Goal: Task Accomplishment & Management: Complete application form

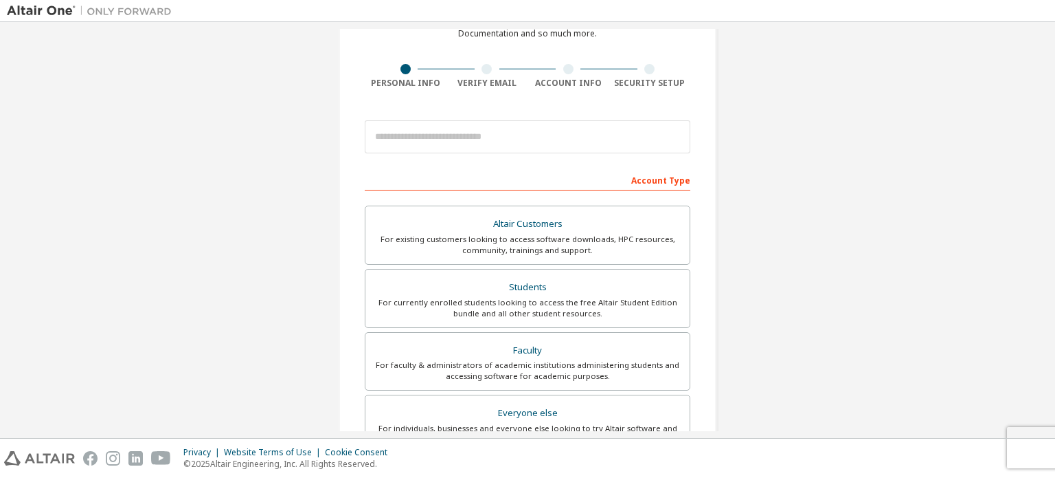
scroll to position [80, 0]
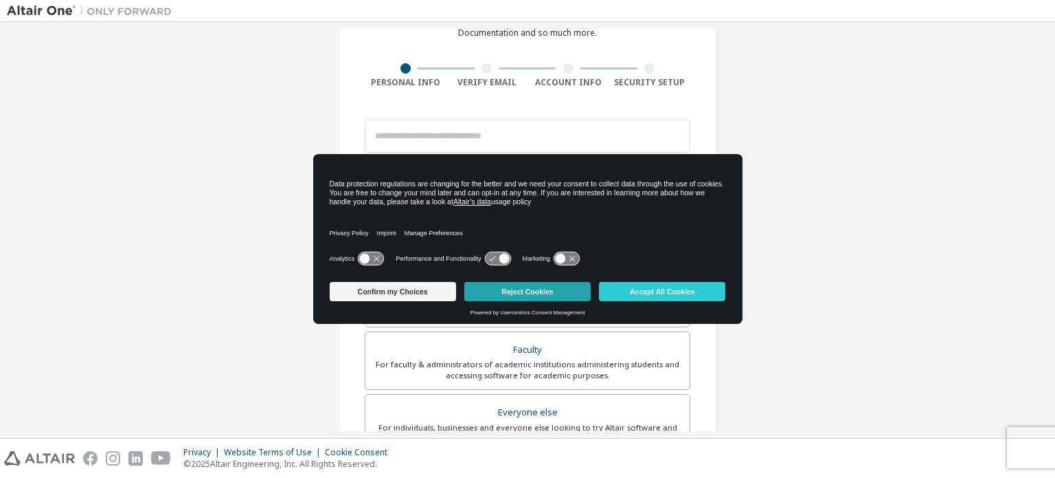
click at [521, 293] on button "Reject Cookies" at bounding box center [527, 291] width 126 height 19
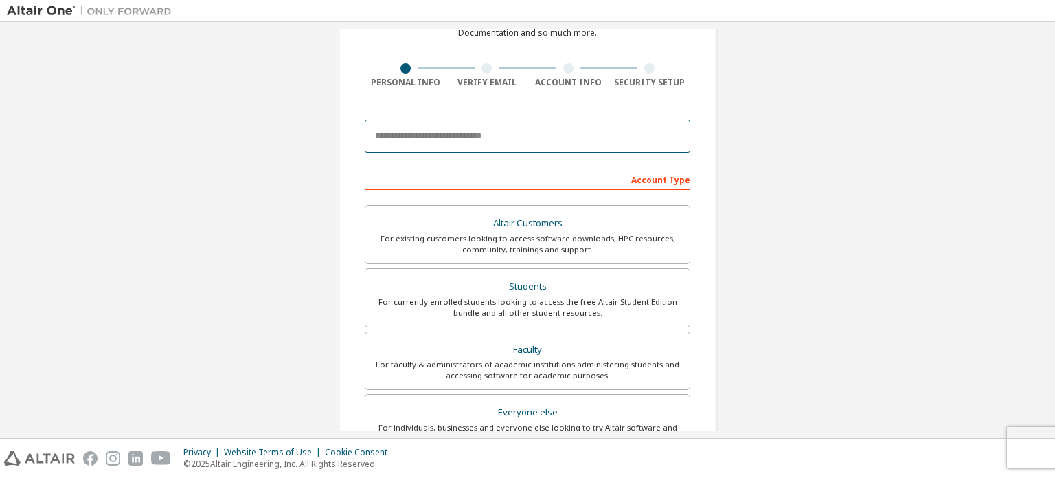
click at [502, 139] on input "email" at bounding box center [528, 136] width 326 height 33
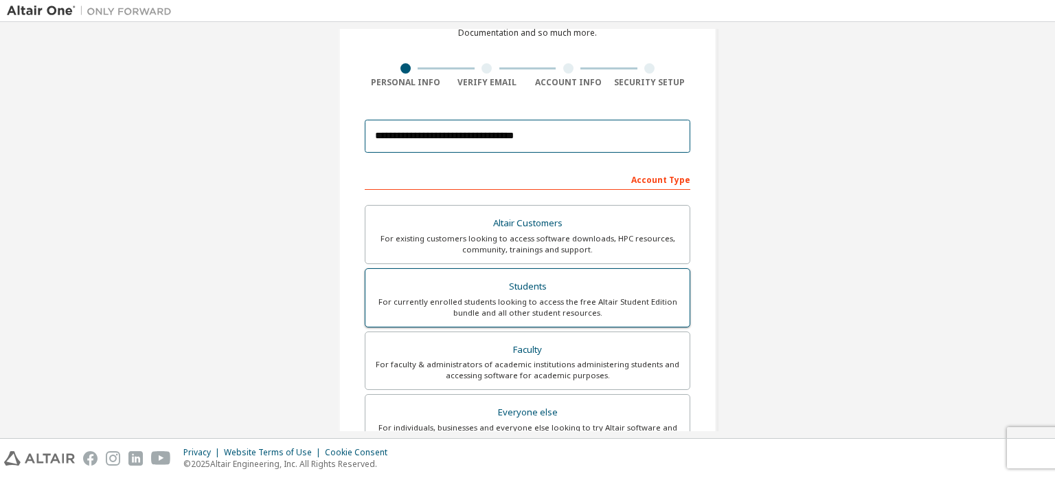
type input "**********"
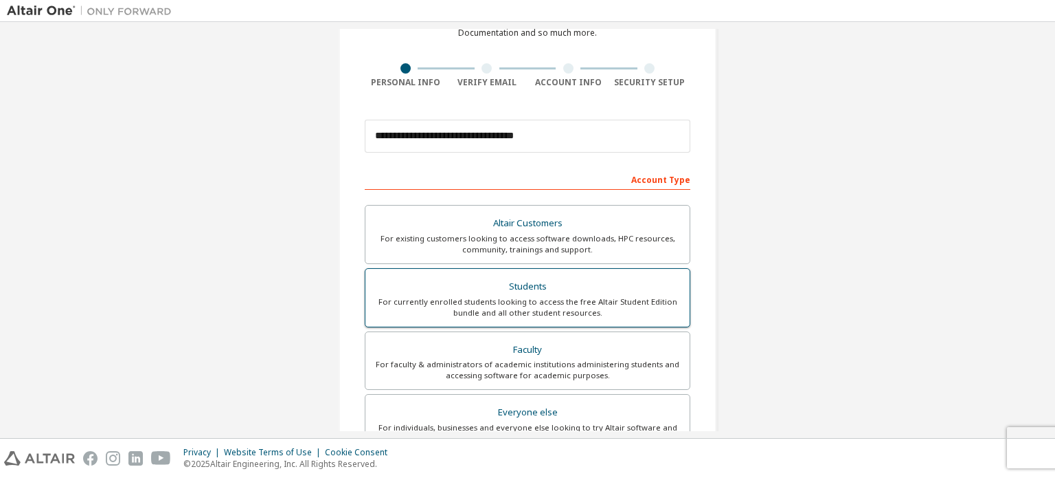
click at [574, 298] on div "For currently enrolled students looking to access the free Altair Student Editi…" at bounding box center [528, 307] width 308 height 22
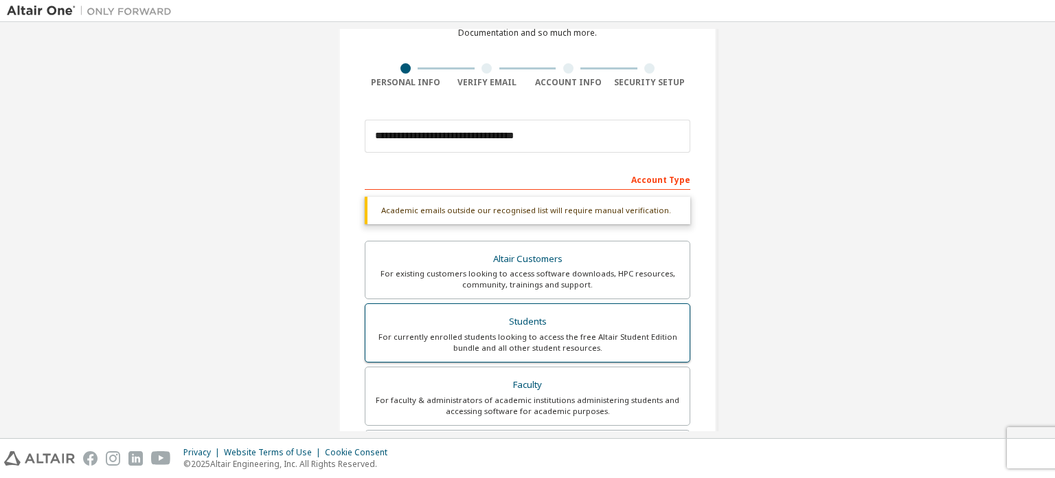
click at [554, 337] on div "For currently enrolled students looking to access the free Altair Student Editi…" at bounding box center [528, 342] width 308 height 22
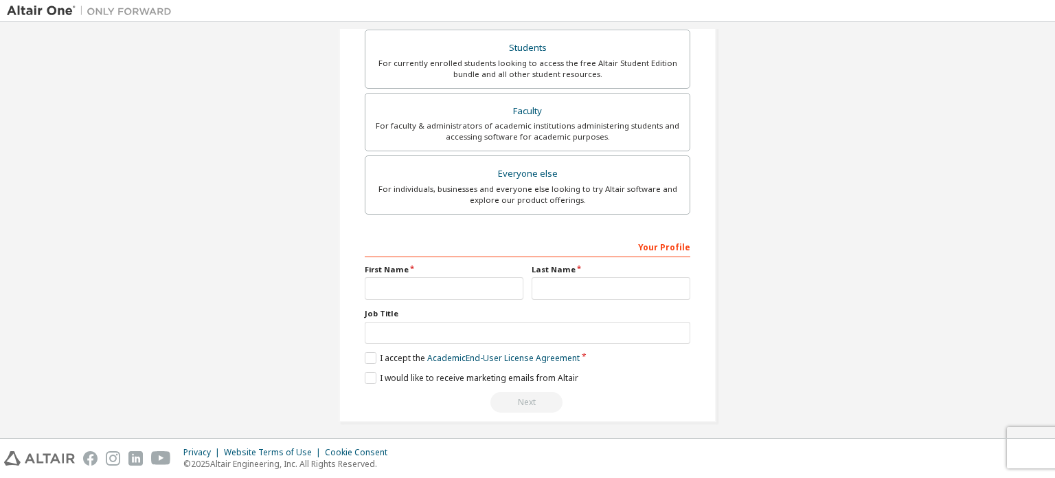
scroll to position [322, 0]
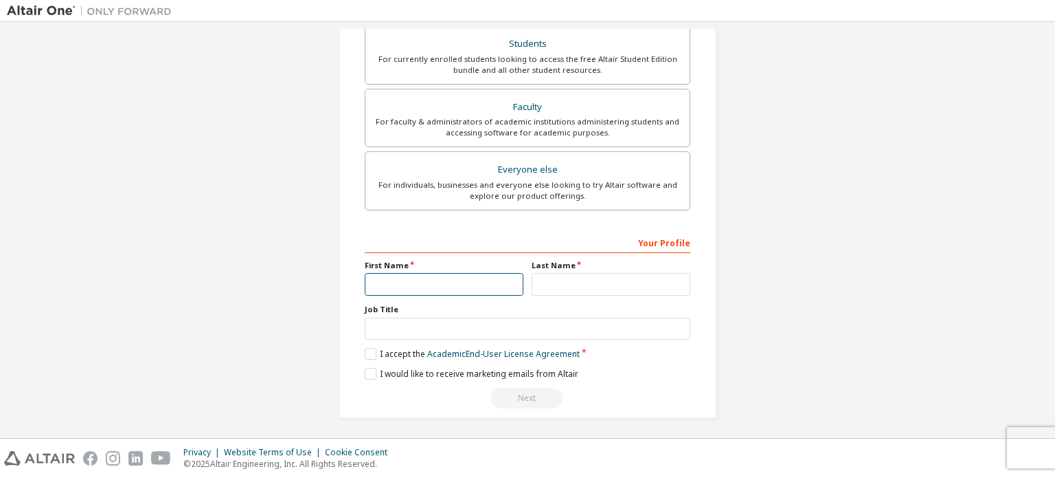
click at [464, 279] on input "text" at bounding box center [444, 284] width 159 height 23
type input "******"
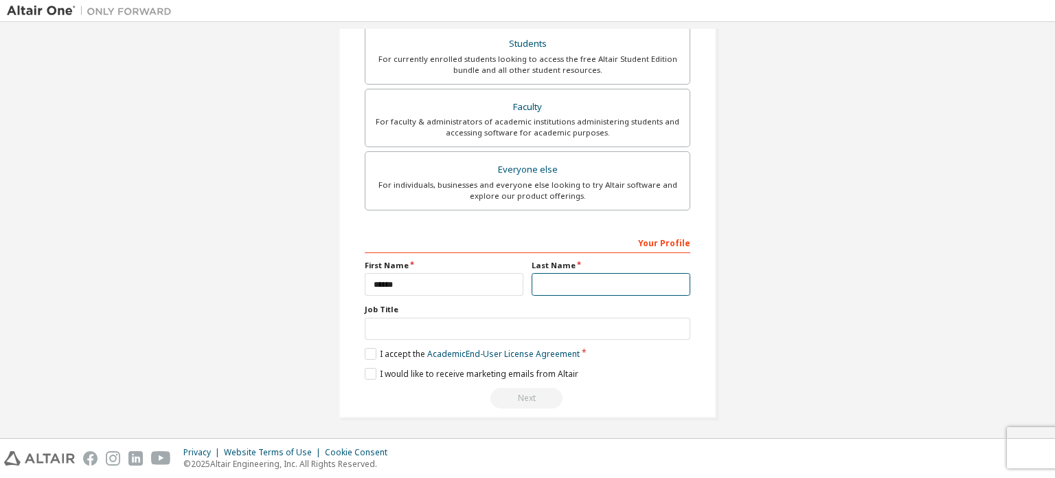
click at [625, 276] on input "text" at bounding box center [611, 284] width 159 height 23
type input "*****"
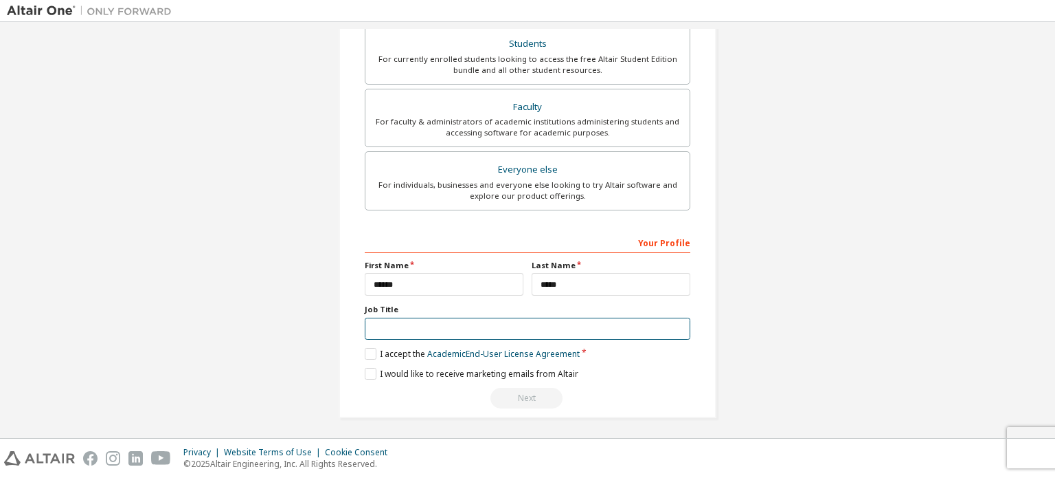
click at [466, 335] on input "text" at bounding box center [528, 328] width 326 height 23
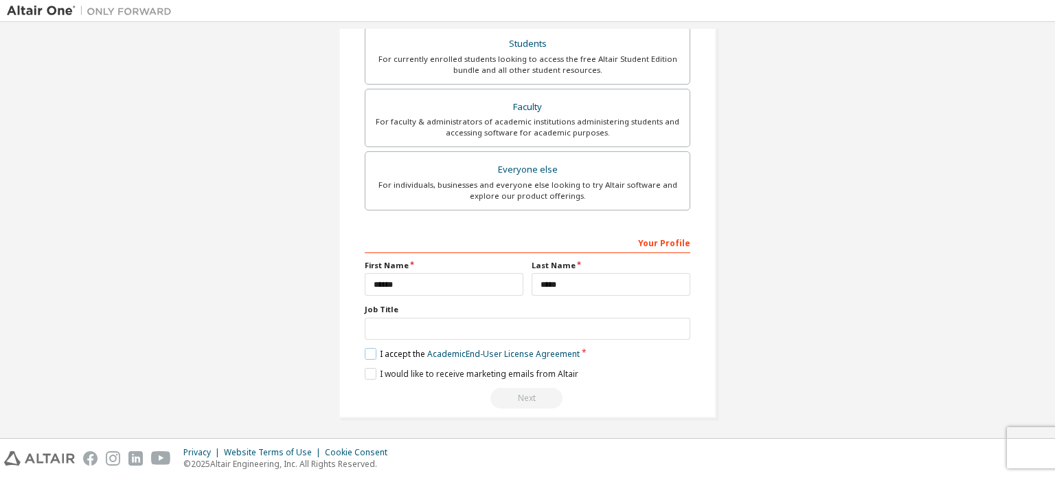
click at [368, 348] on label "I accept the Academic End-User License Agreement" at bounding box center [472, 354] width 215 height 12
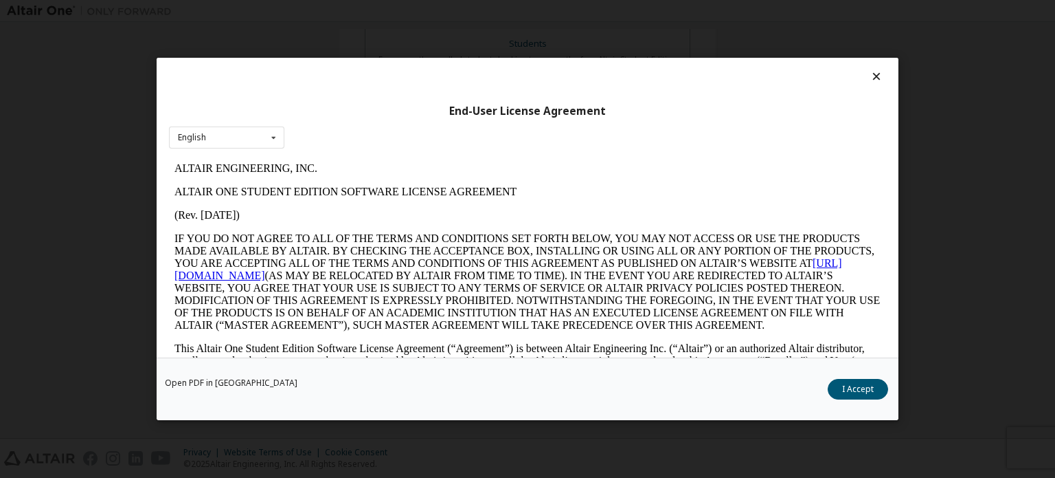
scroll to position [0, 0]
click at [844, 392] on button "I Accept" at bounding box center [858, 389] width 60 height 21
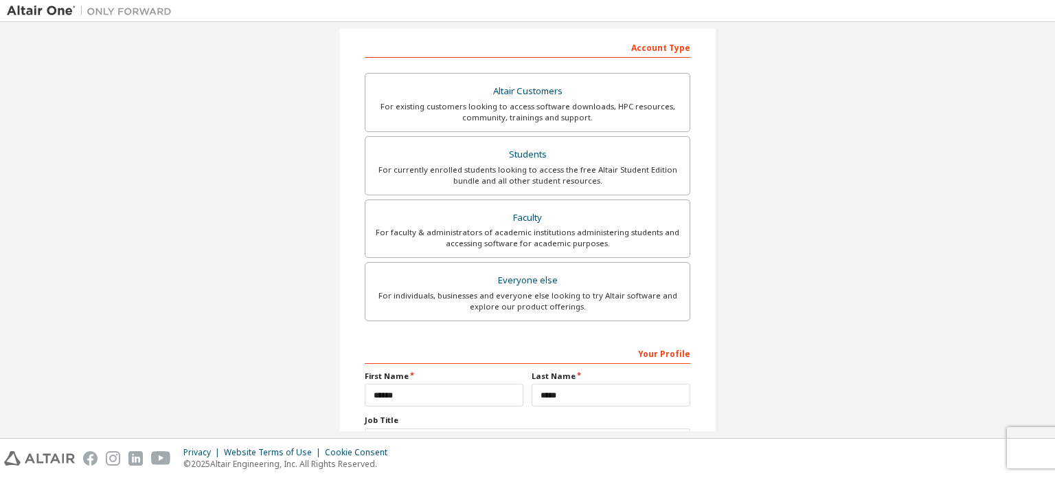
scroll to position [322, 0]
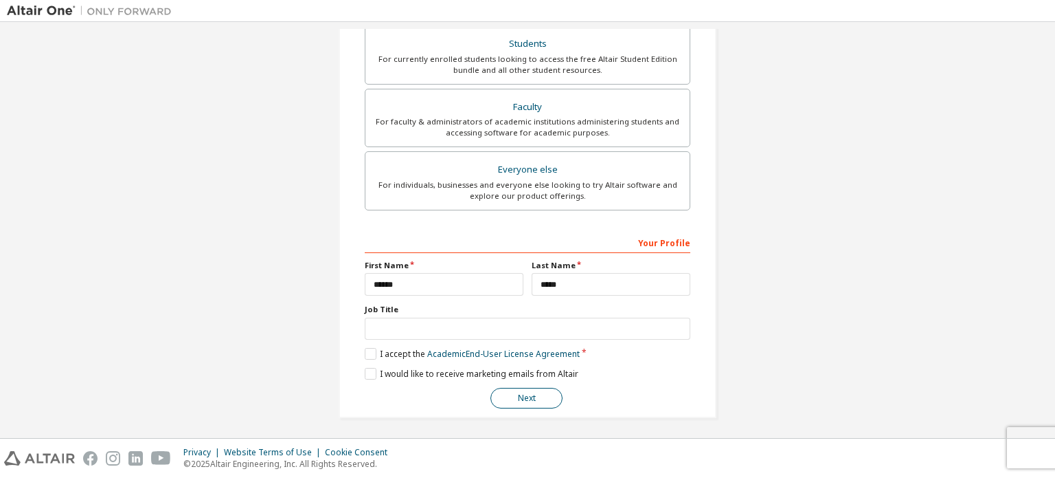
click at [550, 396] on button "Next" at bounding box center [527, 398] width 72 height 21
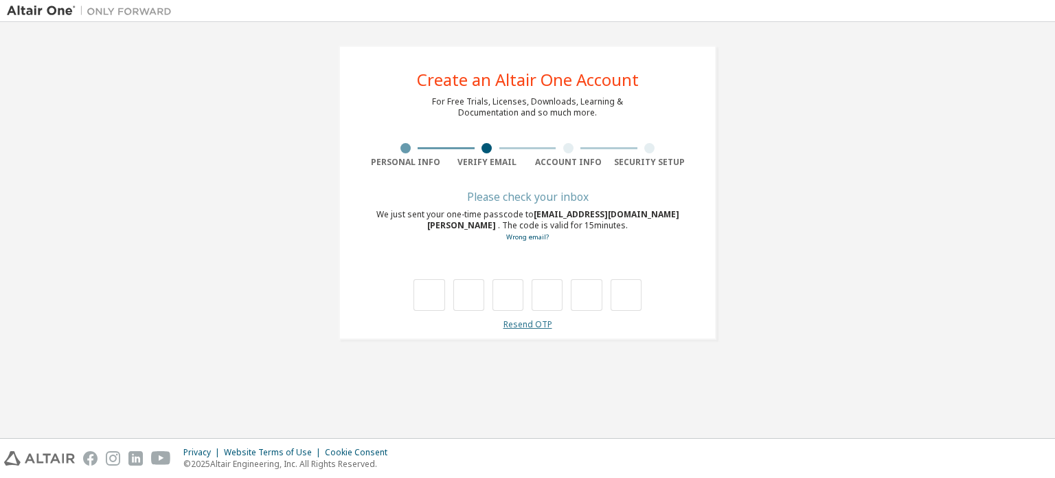
click at [530, 327] on link "Resend OTP" at bounding box center [528, 324] width 49 height 12
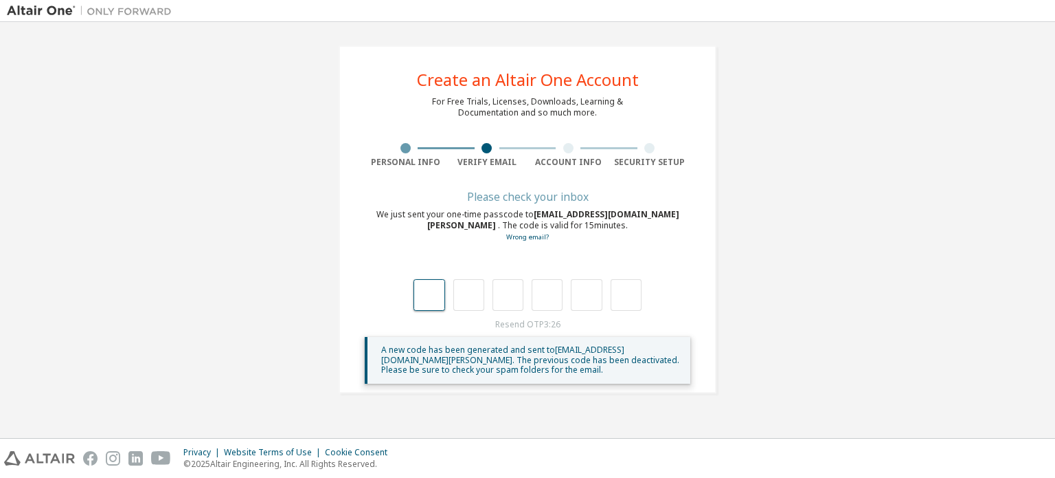
click at [423, 303] on input "text" at bounding box center [429, 295] width 31 height 32
type input "*"
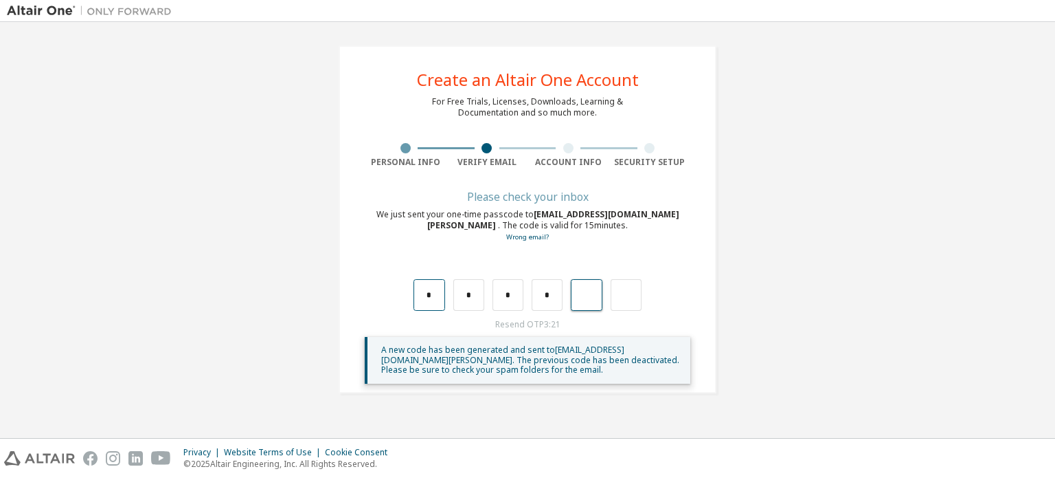
type input "*"
